Goal: Task Accomplishment & Management: Use online tool/utility

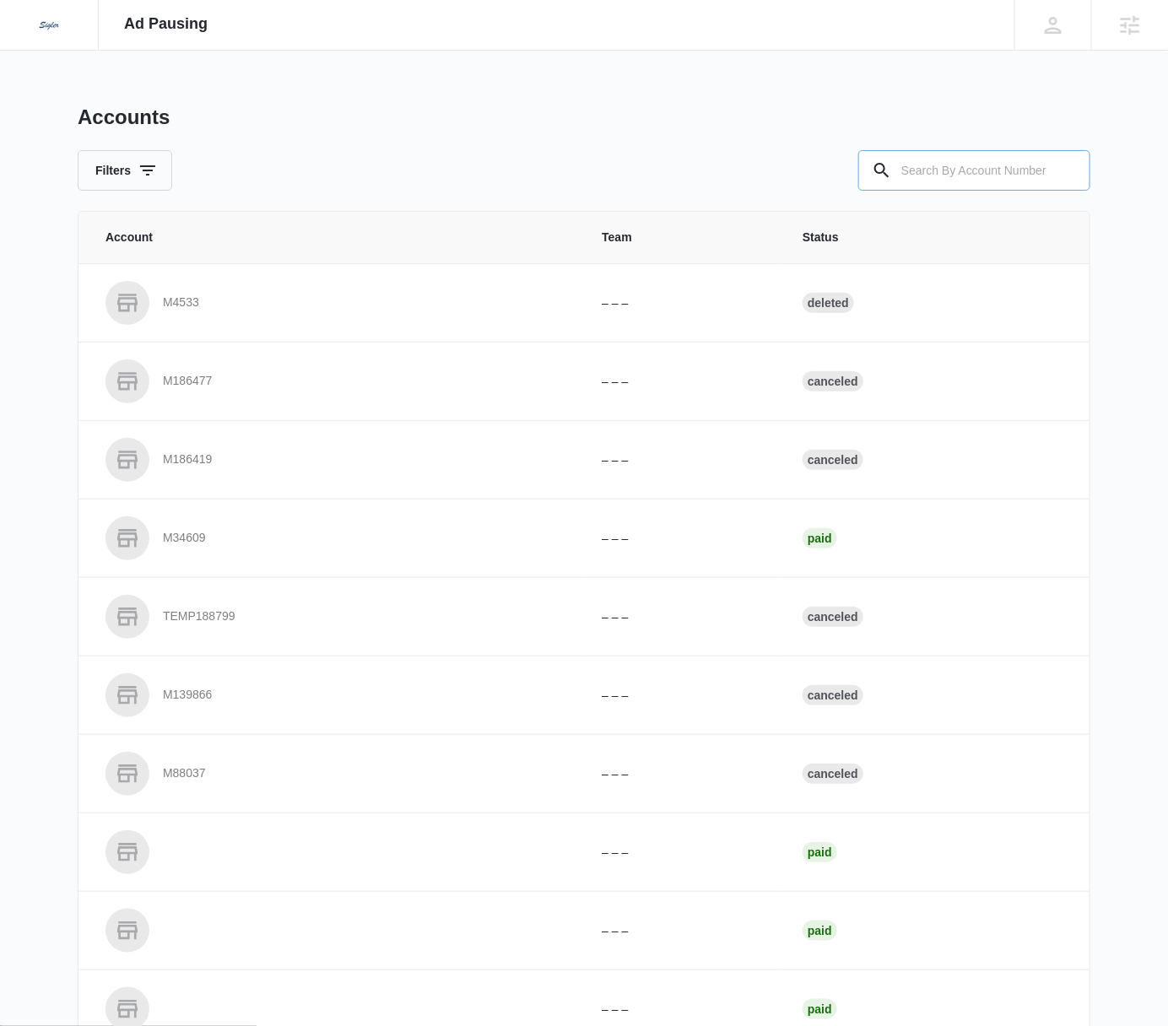
click at [1002, 174] on input "text" at bounding box center [974, 170] width 232 height 41
click at [967, 163] on input "text" at bounding box center [974, 170] width 232 height 41
type input "m179791"
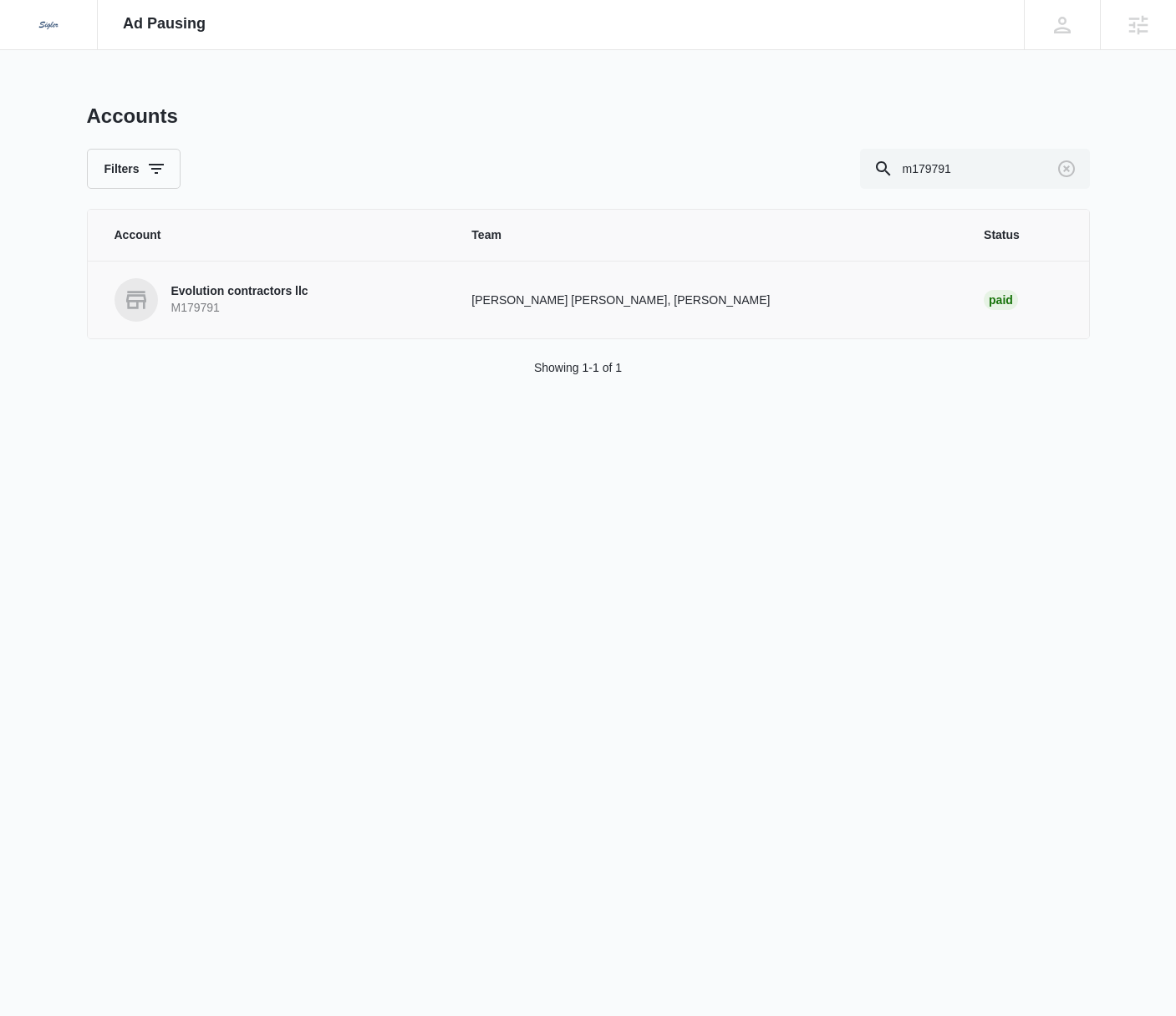
click at [254, 288] on p "Evolution contractors llc" at bounding box center [240, 291] width 137 height 17
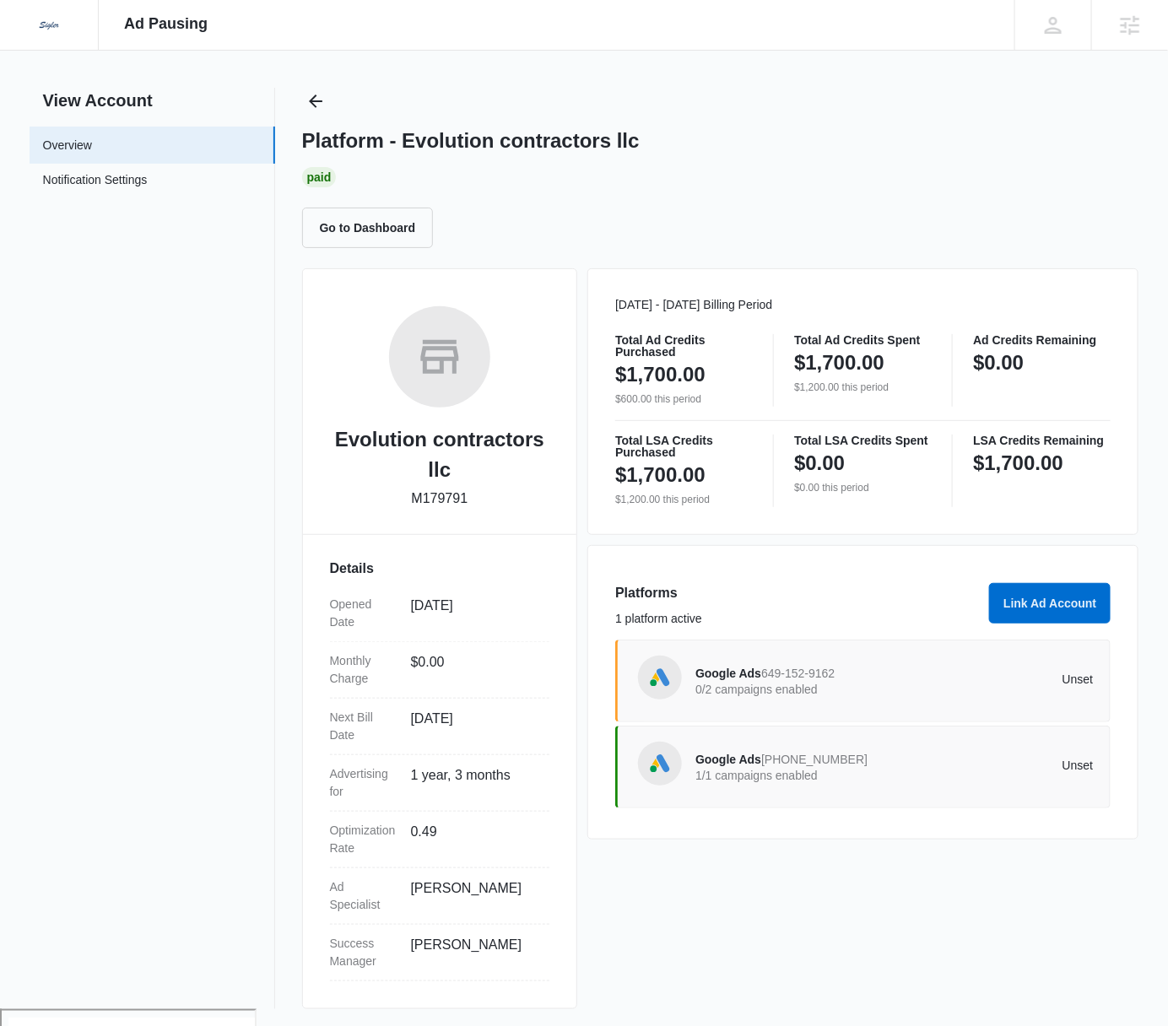
scroll to position [18, 0]
click at [874, 683] on p "0/2 campaigns enabled" at bounding box center [795, 689] width 199 height 12
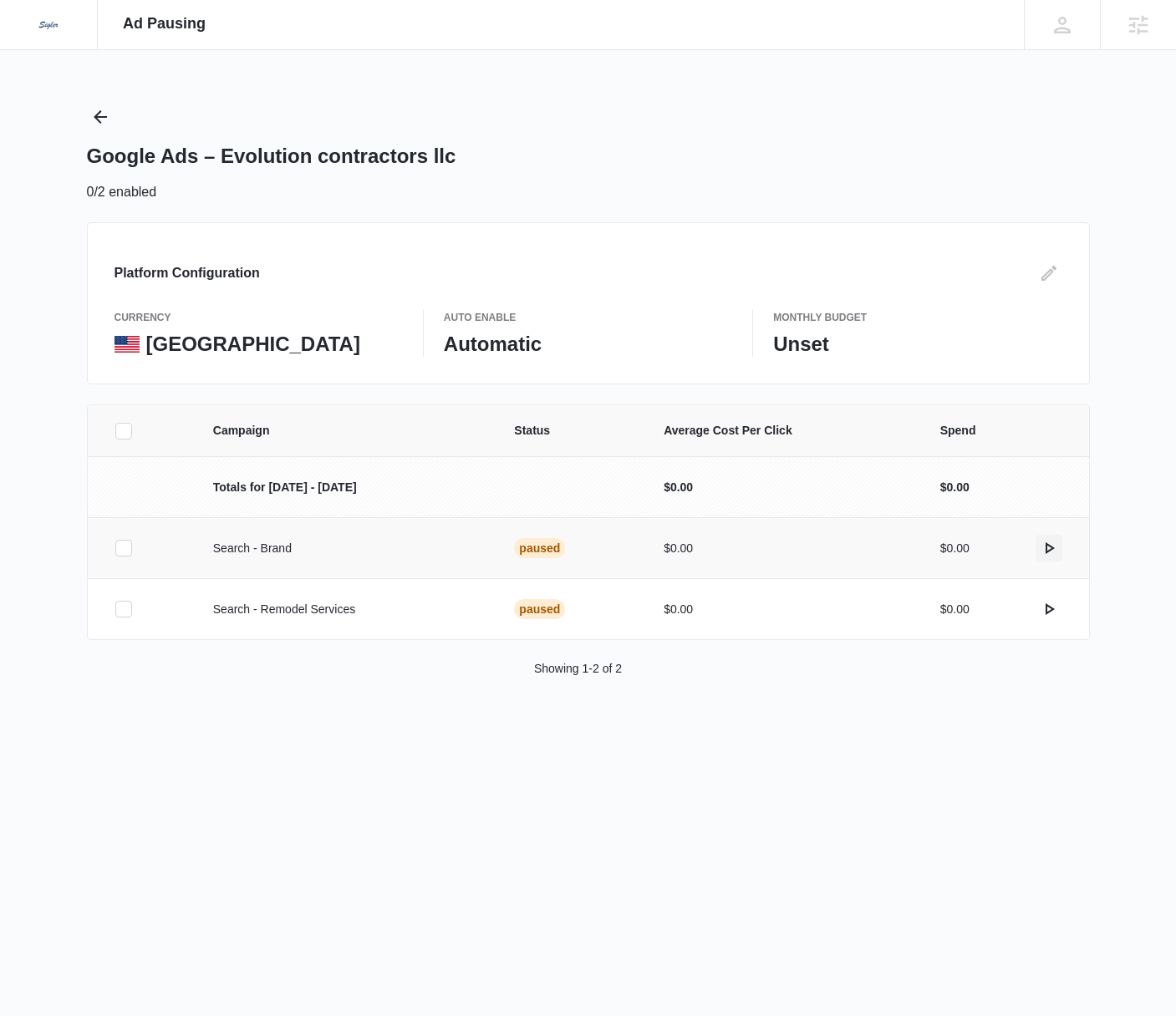
click at [1051, 550] on icon "actions.activate" at bounding box center [1048, 549] width 20 height 20
click at [1053, 549] on icon "actions.activate" at bounding box center [1048, 549] width 20 height 20
click at [899, 50] on div "Dedicated to Helping You Make Your Customers Comfortable Indoors. We are a mark…" at bounding box center [588, 25] width 1176 height 51
drag, startPoint x: 221, startPoint y: 150, endPoint x: 427, endPoint y: 152, distance: 206.0
click at [425, 155] on h1 "Google Ads – Evolution contractors llc" at bounding box center [271, 155] width 369 height 25
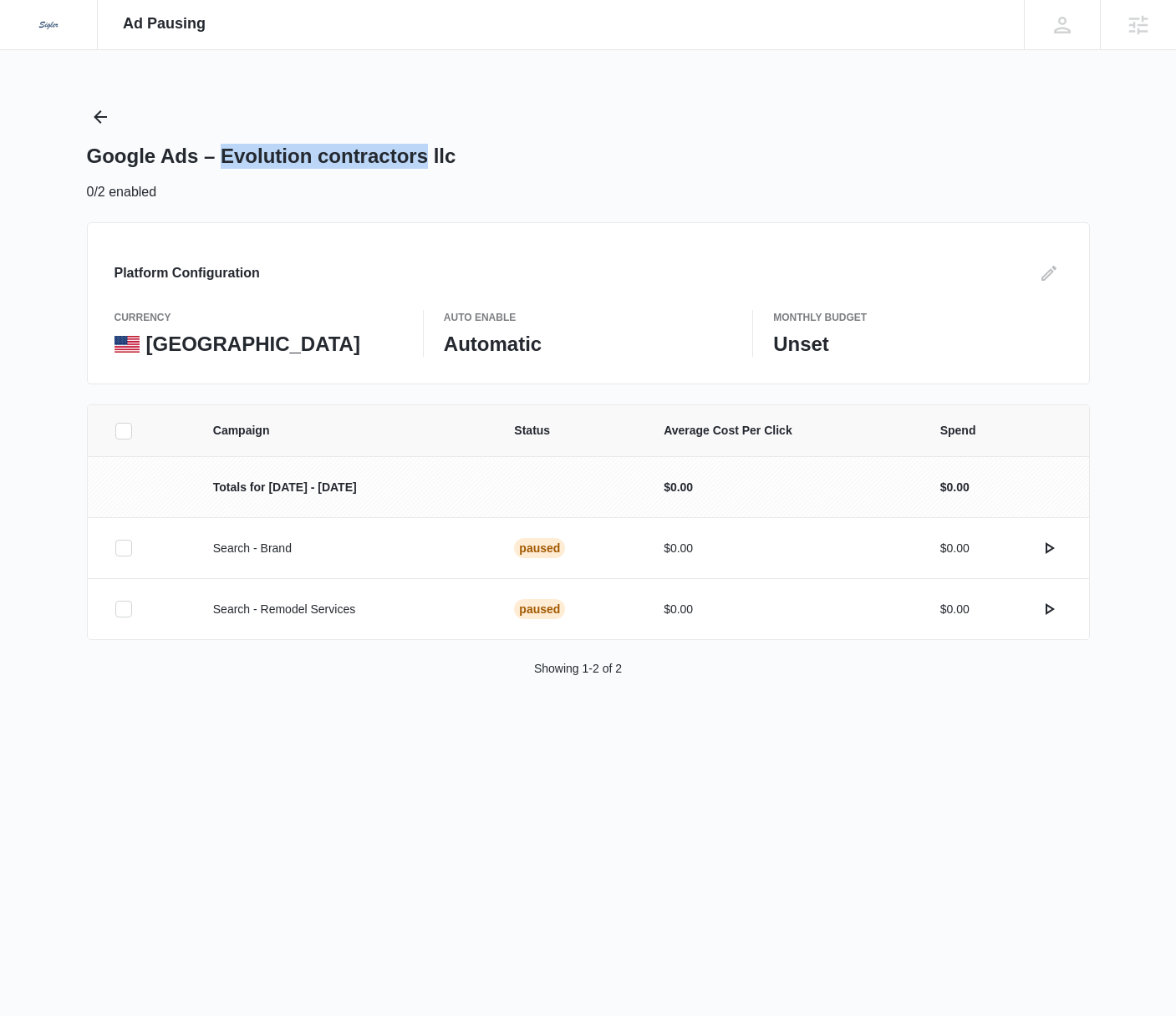
copy h1 "Evolution contractors"
